Goal: Transaction & Acquisition: Purchase product/service

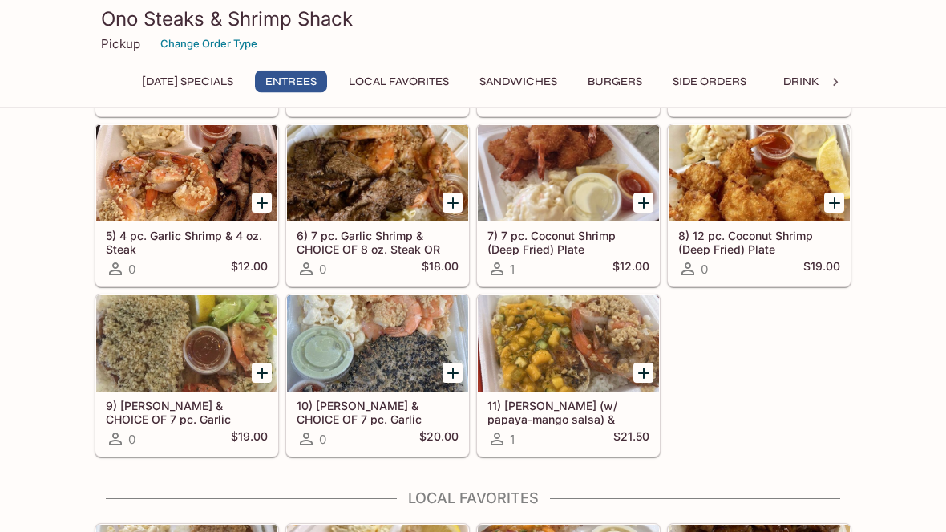
scroll to position [621, 0]
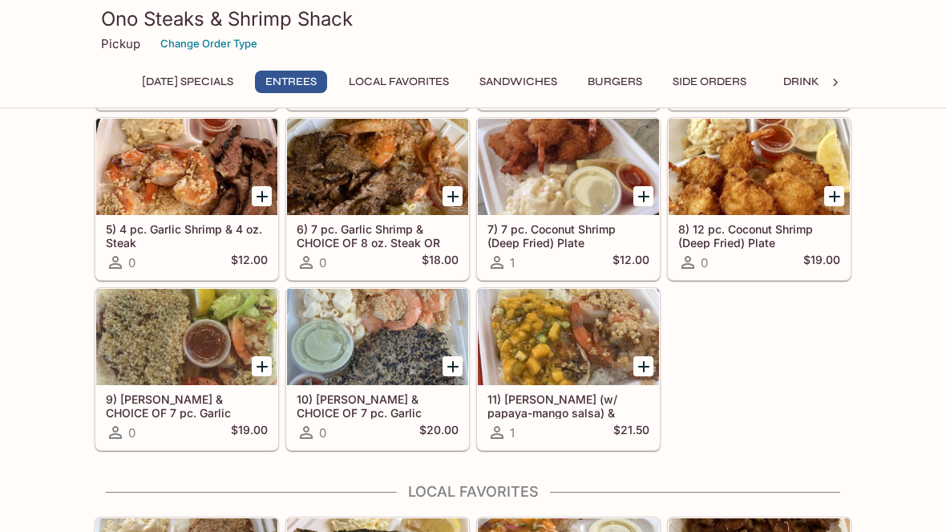
click at [407, 385] on div at bounding box center [377, 337] width 181 height 96
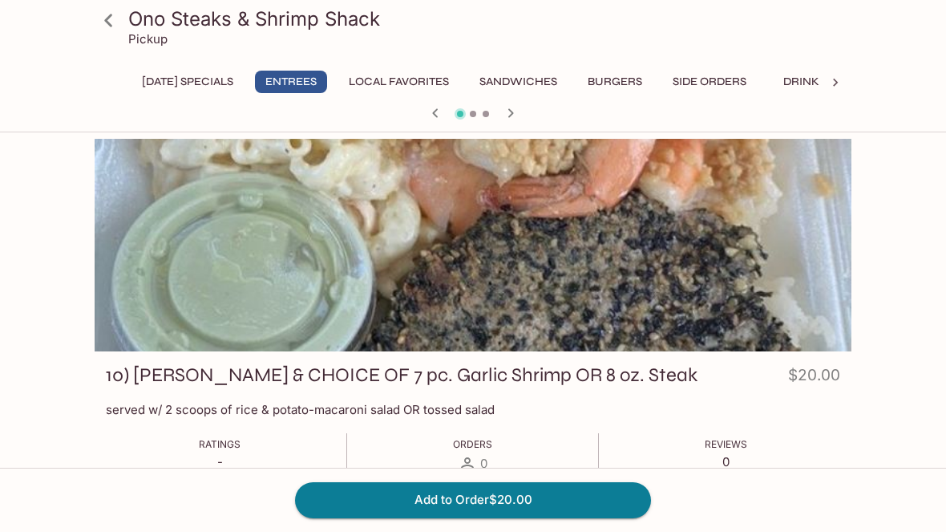
click at [118, 6] on icon at bounding box center [109, 20] width 28 height 28
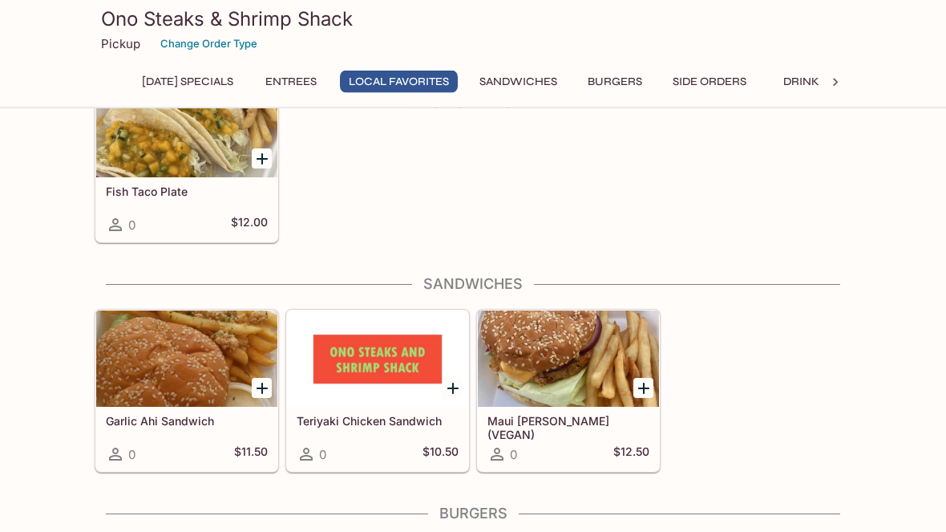
scroll to position [1225, 0]
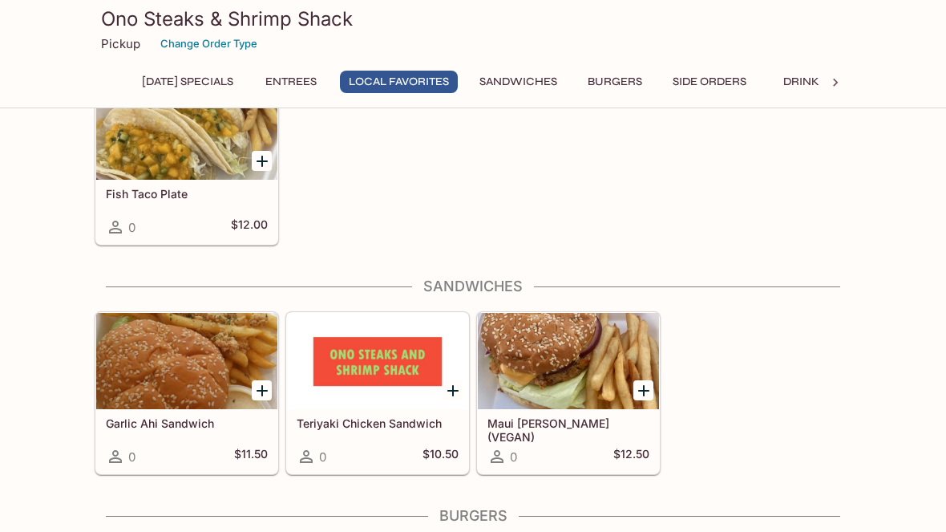
click at [327, 83] on button "Entrees" at bounding box center [291, 82] width 72 height 22
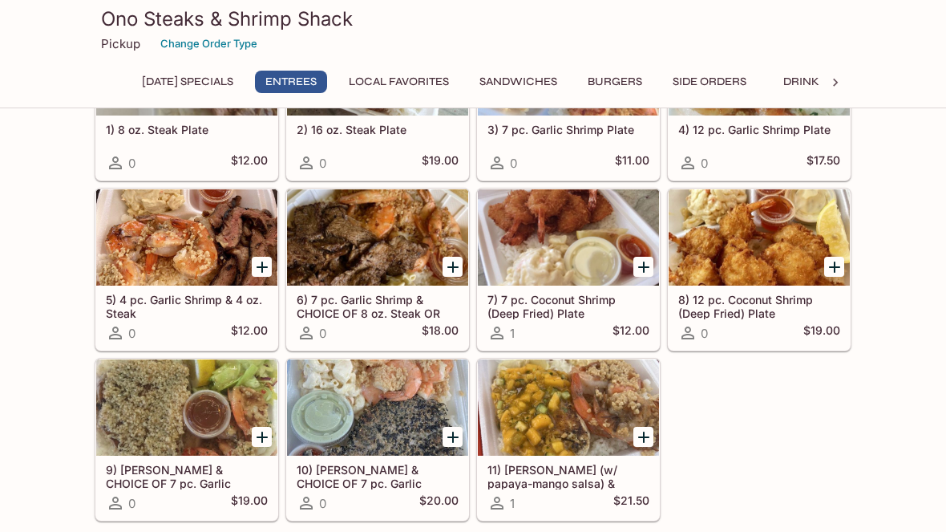
scroll to position [554, 0]
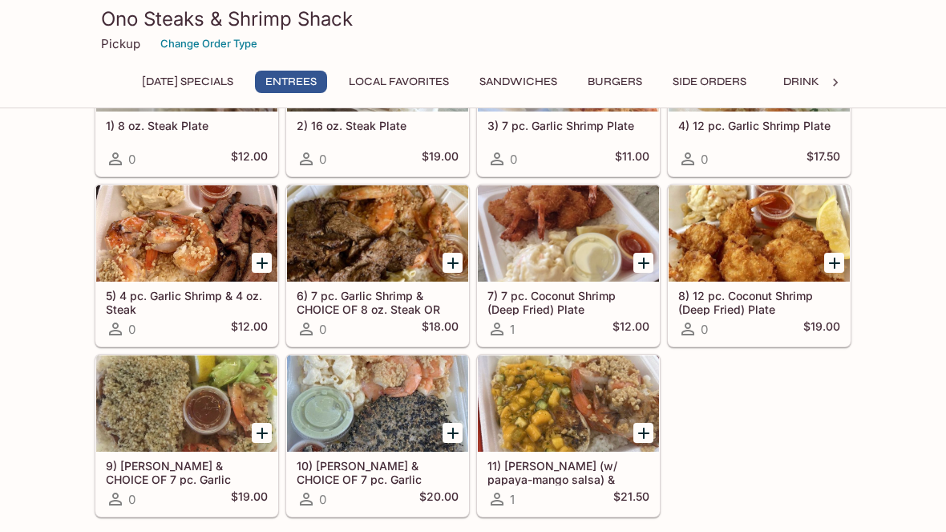
click at [384, 451] on div at bounding box center [377, 403] width 181 height 96
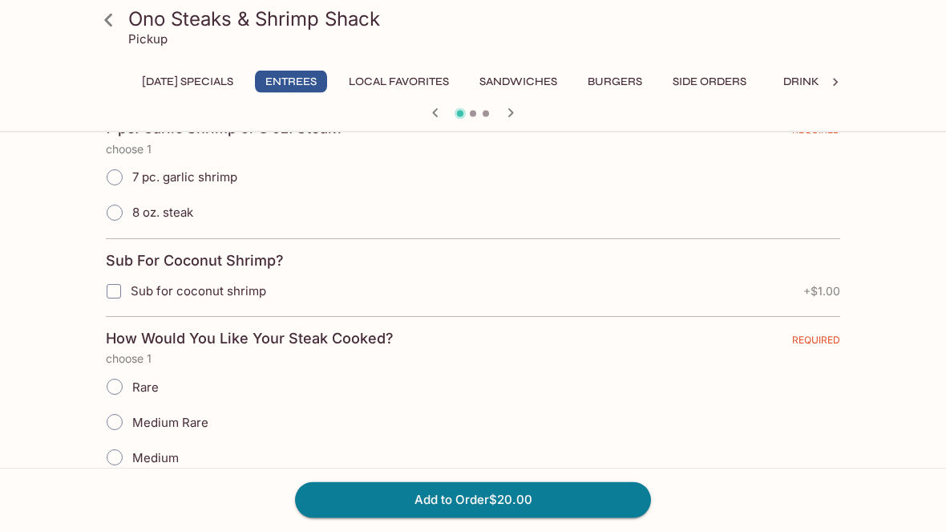
scroll to position [887, 0]
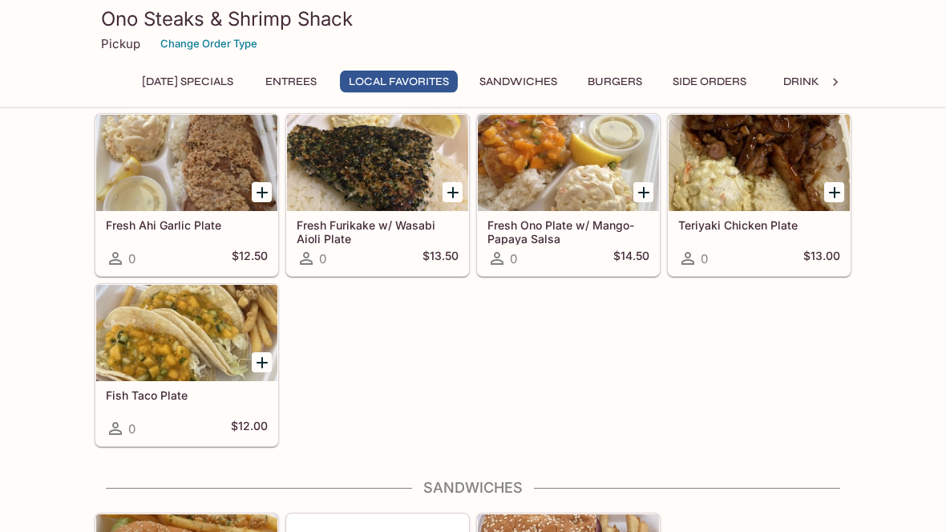
scroll to position [1024, 0]
click at [384, 164] on div at bounding box center [377, 163] width 181 height 96
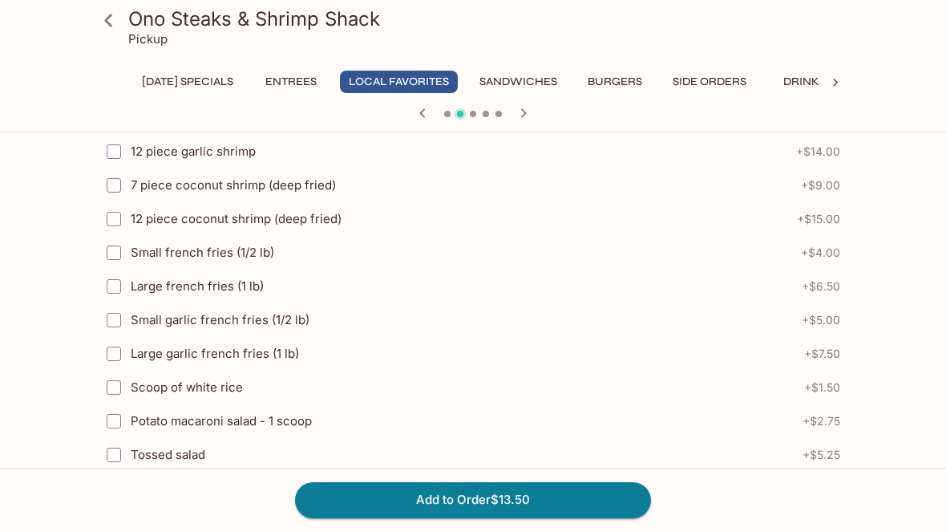
scroll to position [1223, 0]
click at [213, 270] on label "Large french fries (1 lb)" at bounding box center [372, 287] width 551 height 34
click at [130, 271] on input "Large french fries (1 lb)" at bounding box center [114, 287] width 32 height 32
checkbox input "true"
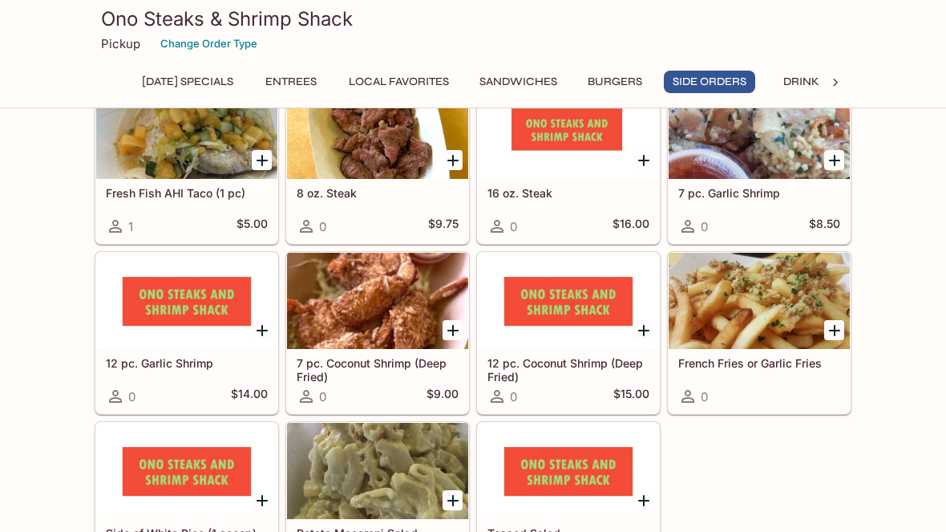
scroll to position [1929, 0]
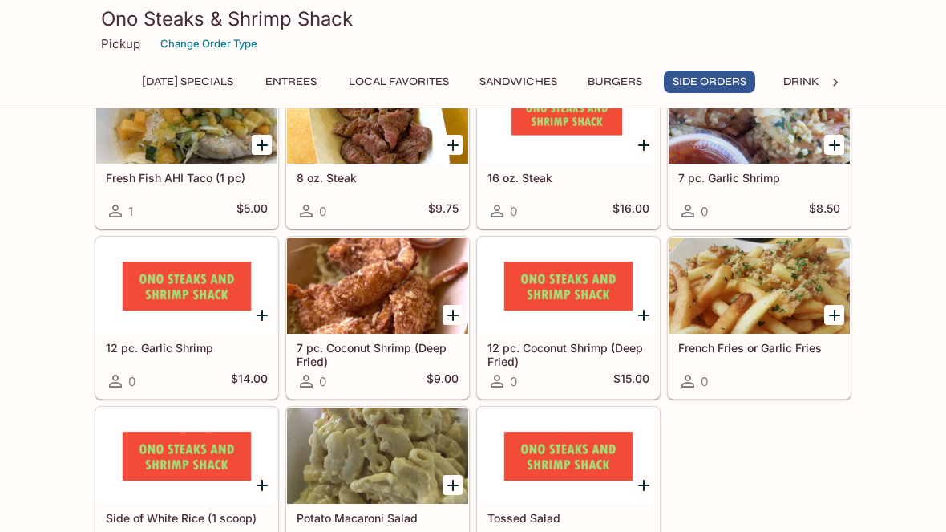
click at [778, 297] on div at bounding box center [759, 285] width 181 height 96
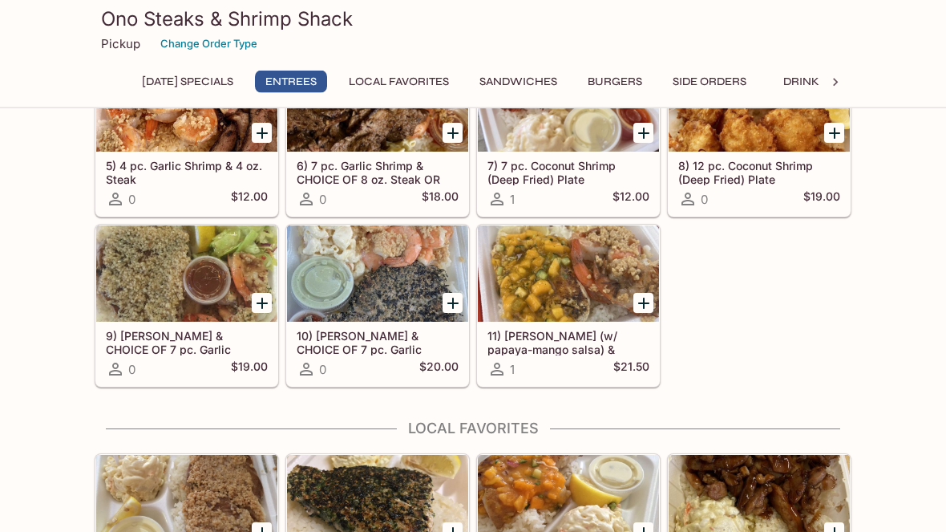
scroll to position [684, 0]
click at [348, 338] on h5 "10) [PERSON_NAME] & CHOICE OF 7 pc. Garlic Shrimp OR 8 oz. Steak" at bounding box center [378, 342] width 162 height 26
